Goal: Task Accomplishment & Management: Use online tool/utility

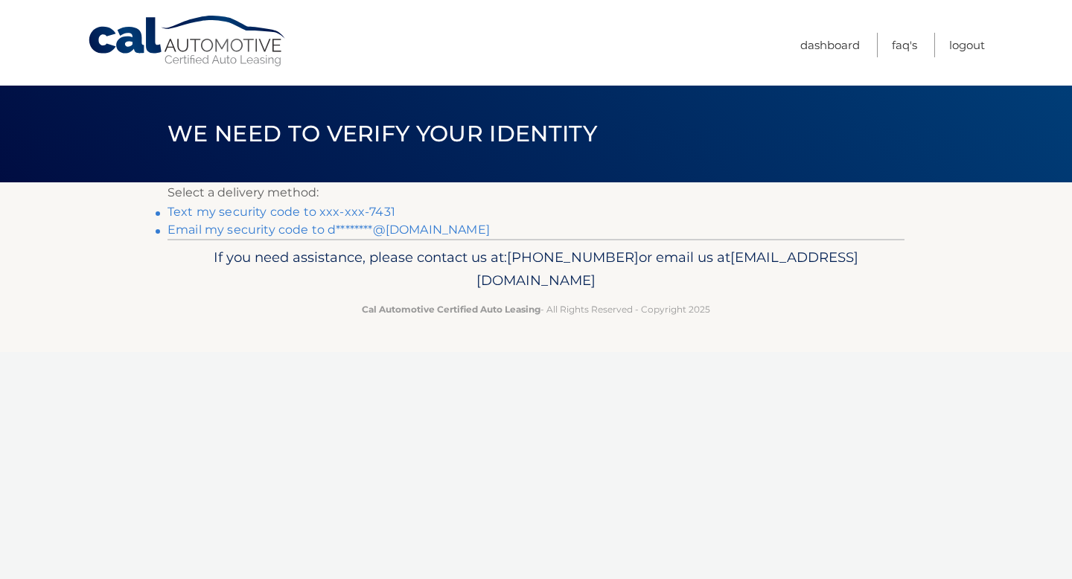
click at [310, 214] on link "Text my security code to xxx-xxx-7431" at bounding box center [281, 212] width 228 height 14
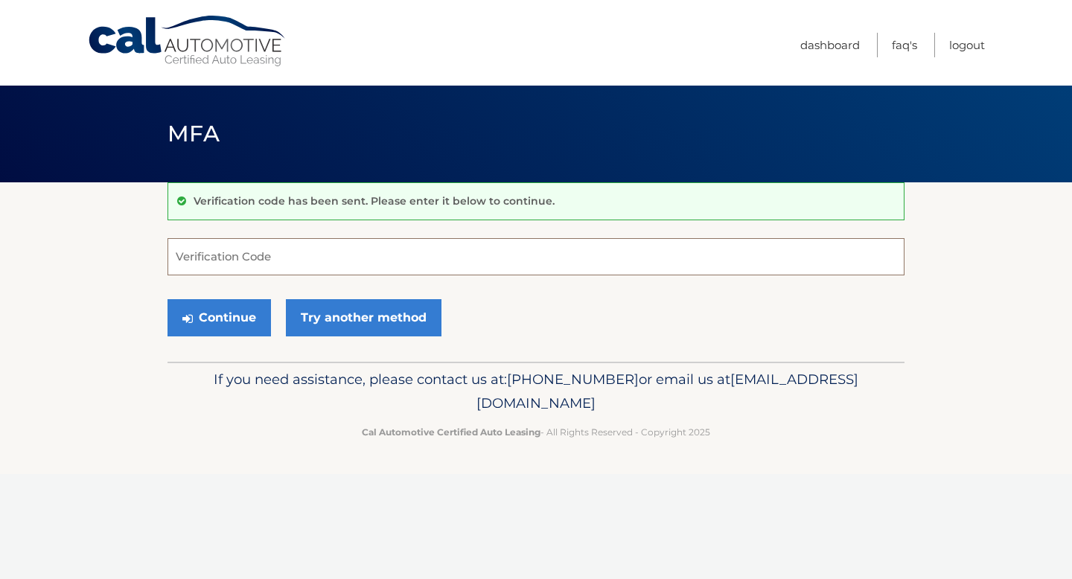
click at [234, 249] on input "Verification Code" at bounding box center [535, 256] width 737 height 37
type input "990680"
click at [234, 315] on button "Continue" at bounding box center [218, 317] width 103 height 37
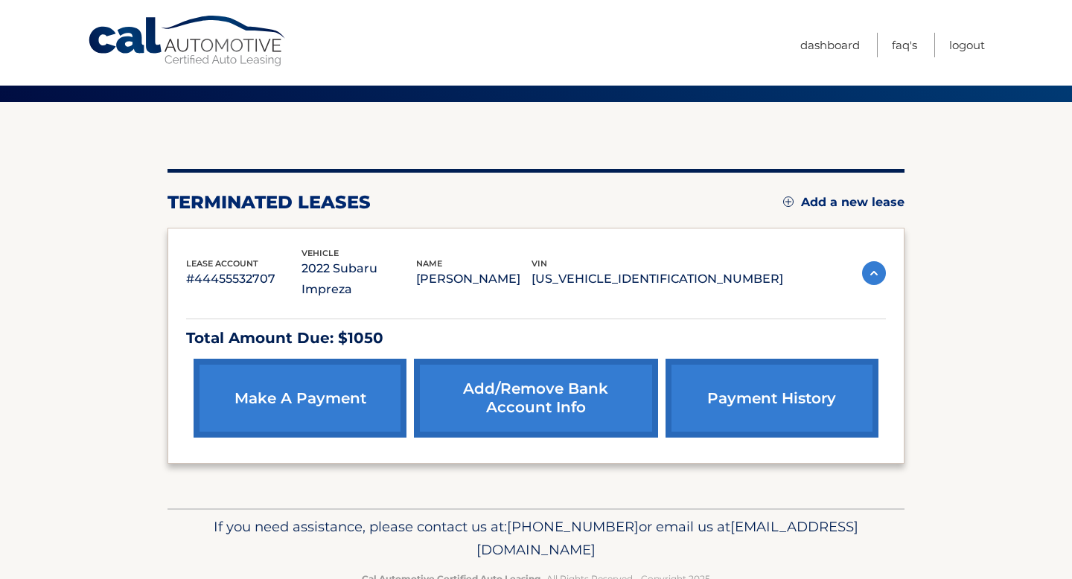
scroll to position [101, 0]
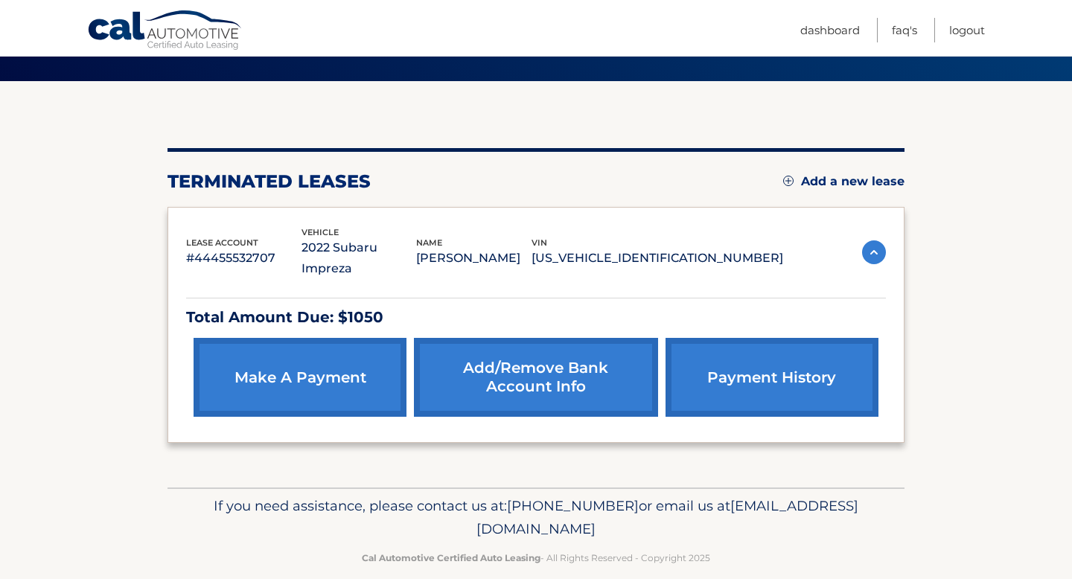
click at [732, 368] on link "payment history" at bounding box center [771, 377] width 213 height 79
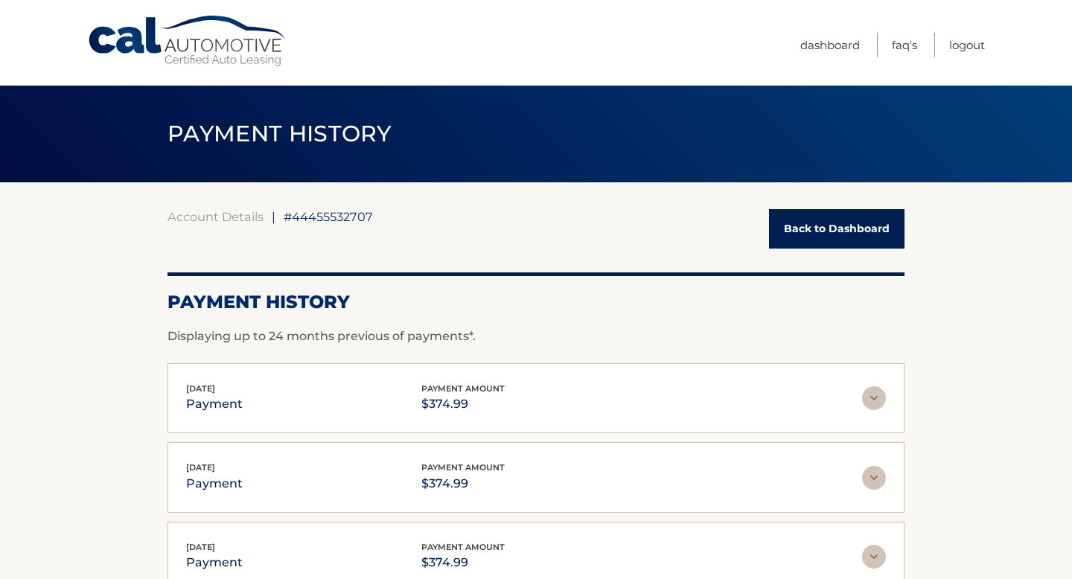
click at [799, 239] on link "Back to Dashboard" at bounding box center [836, 228] width 135 height 39
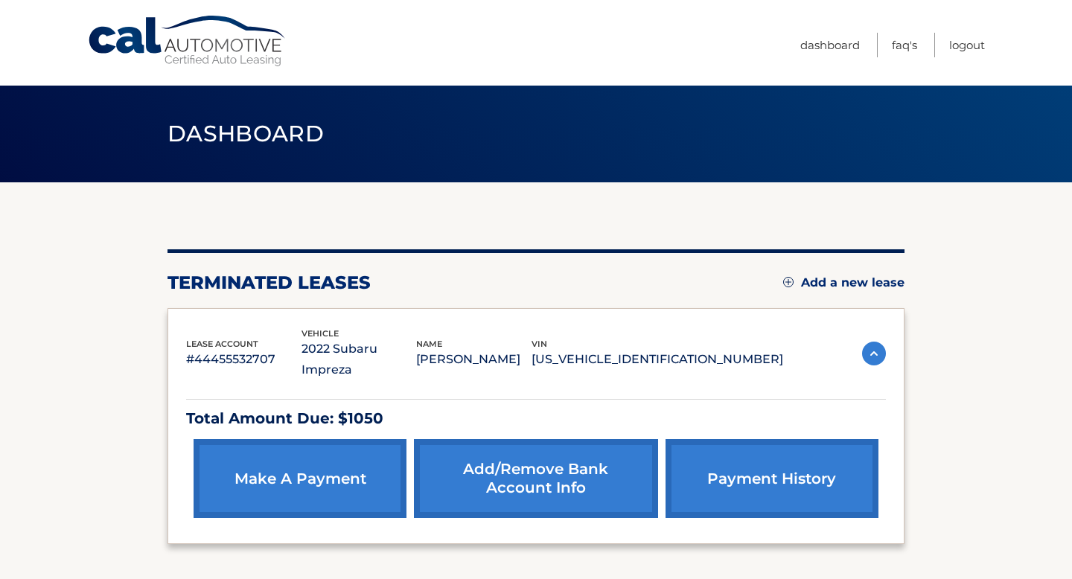
click at [285, 459] on link "make a payment" at bounding box center [299, 478] width 213 height 79
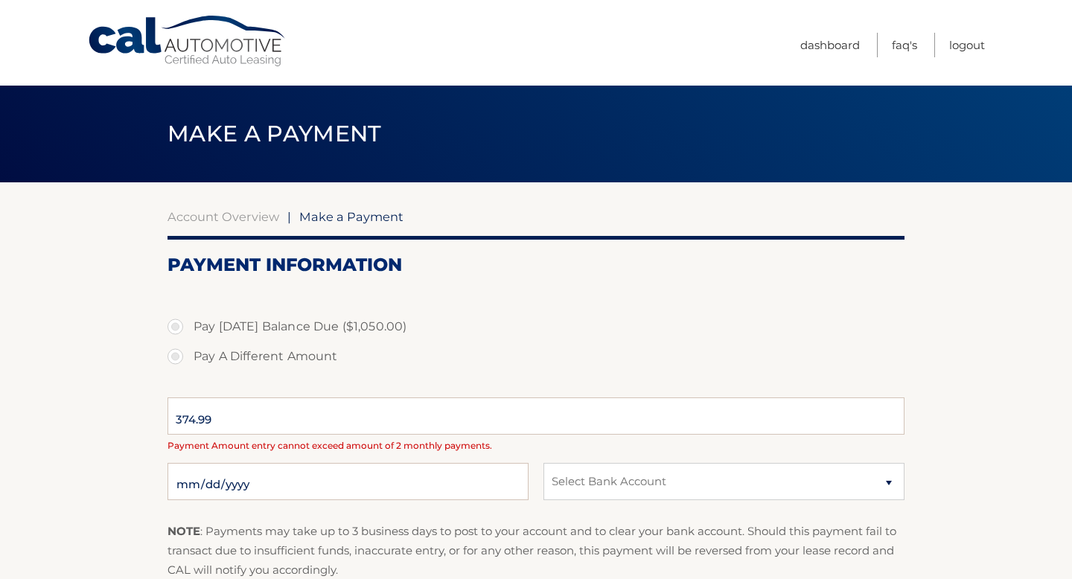
select select "OGUyNjllMDQtMWZiYS00MWI2LThmNGQtMDdmZmRkZTkxNTRj"
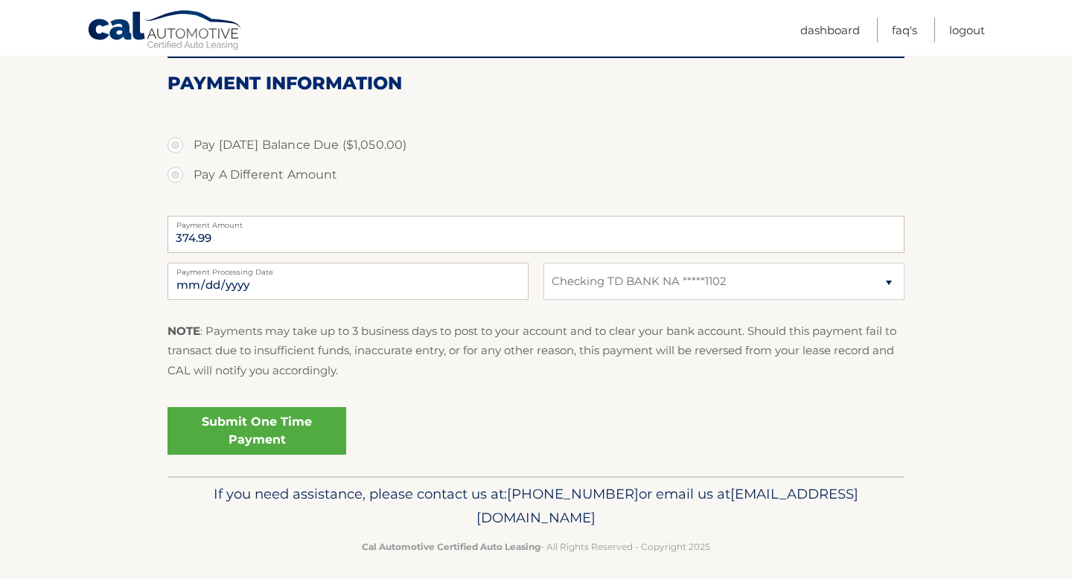
scroll to position [191, 0]
